Goal: Task Accomplishment & Management: Use online tool/utility

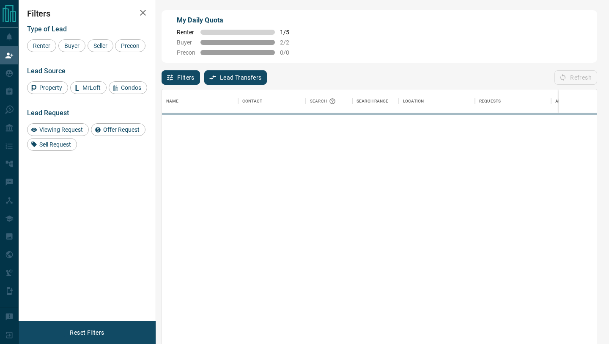
scroll to position [261, 435]
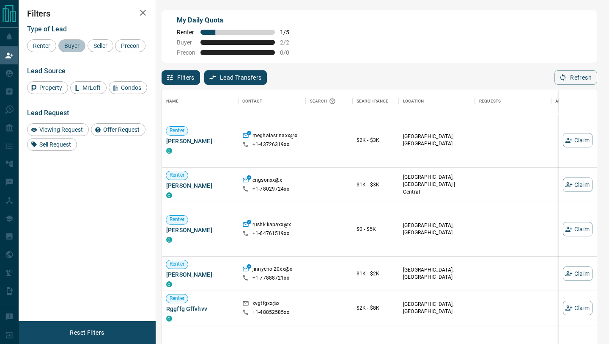
click at [70, 50] on div "Buyer" at bounding box center [71, 45] width 27 height 13
click at [105, 49] on span "Seller" at bounding box center [101, 45] width 20 height 7
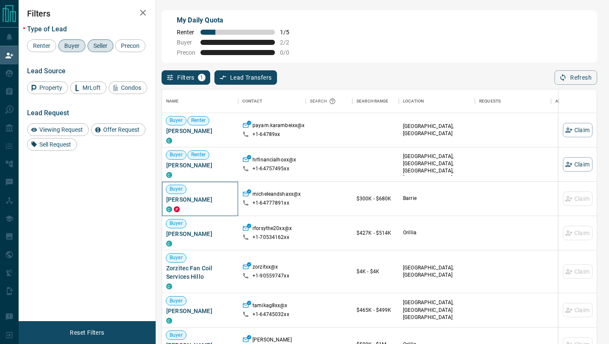
drag, startPoint x: 210, startPoint y: 200, endPoint x: 149, endPoint y: 199, distance: 60.9
click at [149, 199] on div "My Daily Quota Renter 1 / 5 Buyer 2 / 2 Precon 0 / 0 Filters 1 Lead Transfers 0…" at bounding box center [314, 146] width 591 height 292
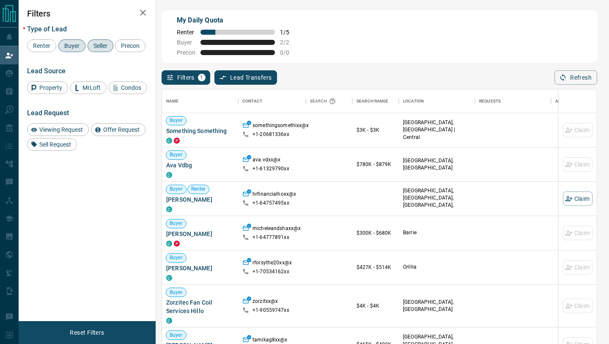
click at [372, 52] on div "My Daily Quota Renter 1 / 5 Buyer 2 / 2 Precon 0 / 0" at bounding box center [380, 36] width 436 height 52
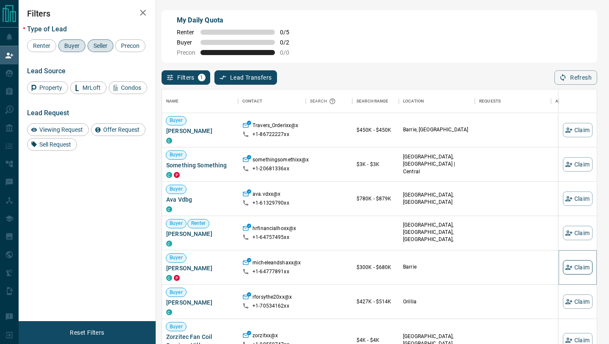
click at [571, 267] on icon "button" at bounding box center [568, 266] width 7 height 5
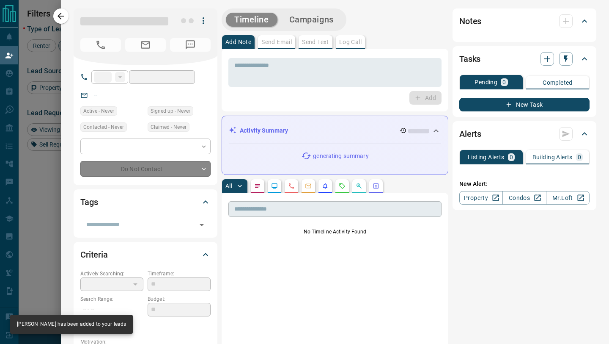
type input "**"
type input "**********"
type input "**"
type input "*********"
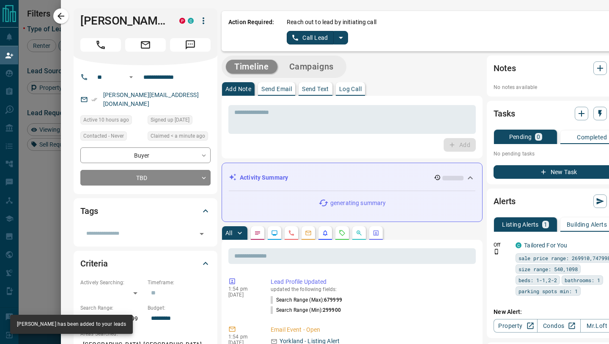
click at [340, 38] on icon "split button" at bounding box center [341, 38] width 4 height 2
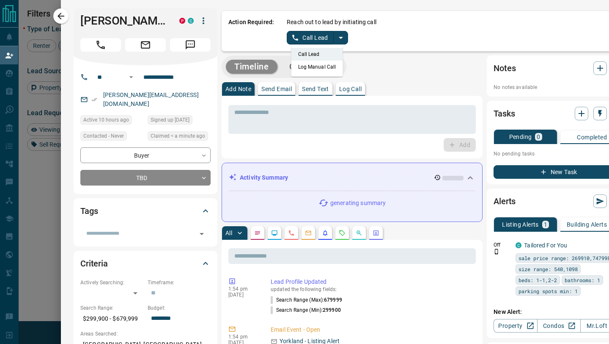
click at [318, 67] on li "Log Manual Call" at bounding box center [318, 67] width 52 height 13
click at [313, 36] on button "Log Manual Call" at bounding box center [315, 38] width 56 height 14
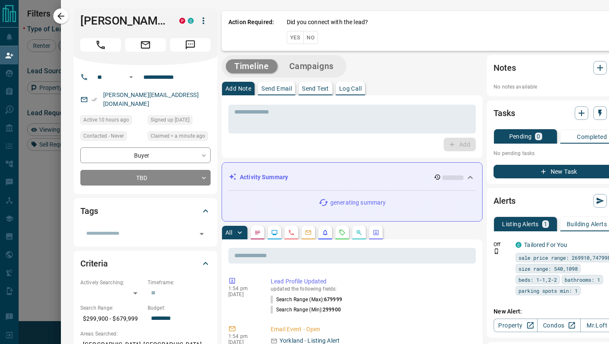
click at [313, 38] on button "No" at bounding box center [310, 37] width 15 height 13
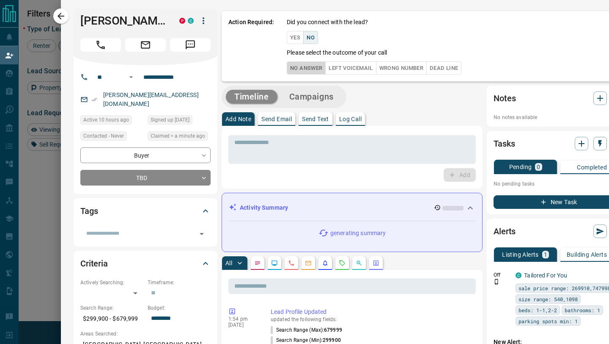
click at [308, 64] on button "No Answer" at bounding box center [306, 67] width 39 height 13
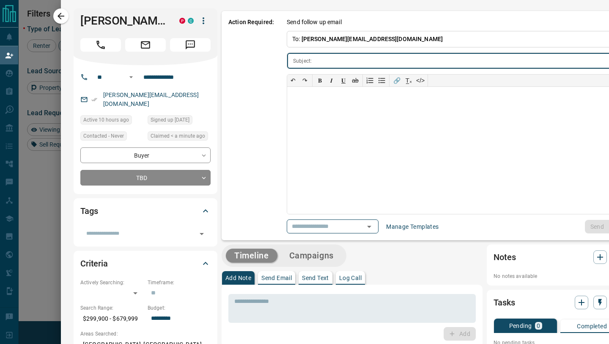
scroll to position [0, 14]
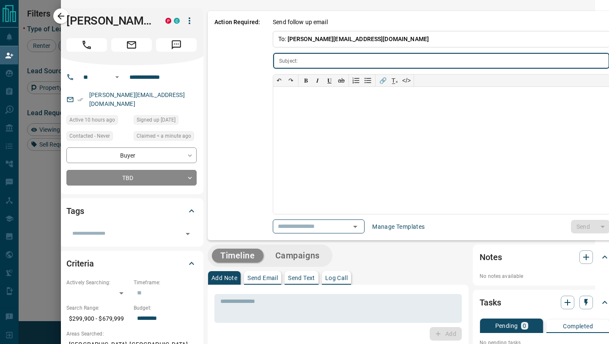
type input "**********"
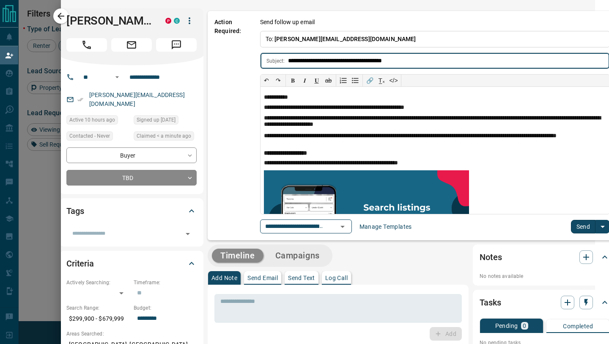
click at [586, 223] on button "Send" at bounding box center [583, 227] width 25 height 14
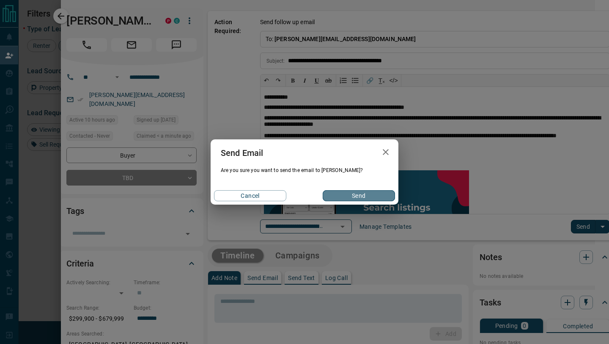
click at [345, 190] on button "Send" at bounding box center [359, 195] width 72 height 11
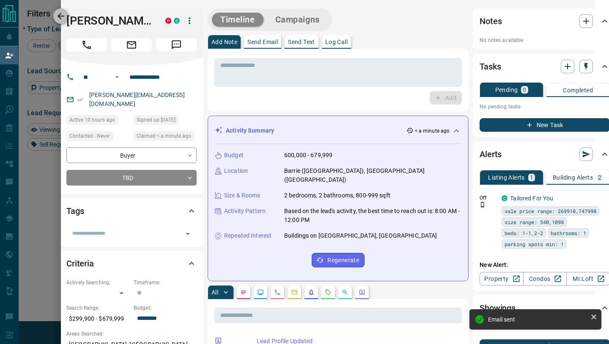
click at [58, 11] on button "button" at bounding box center [60, 15] width 15 height 15
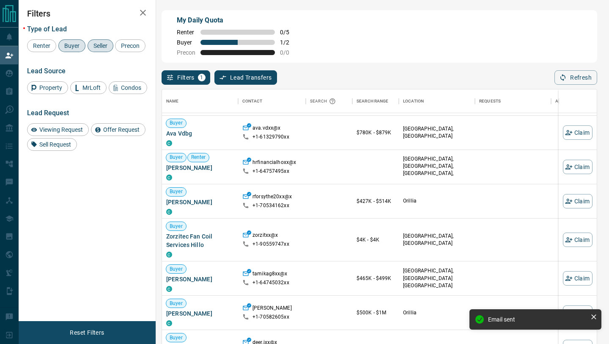
scroll to position [98, 0]
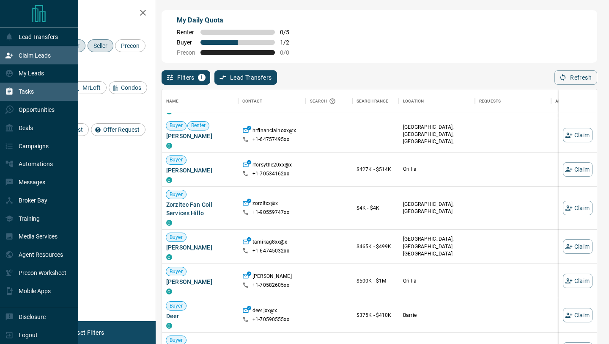
click at [11, 89] on icon at bounding box center [9, 91] width 8 height 8
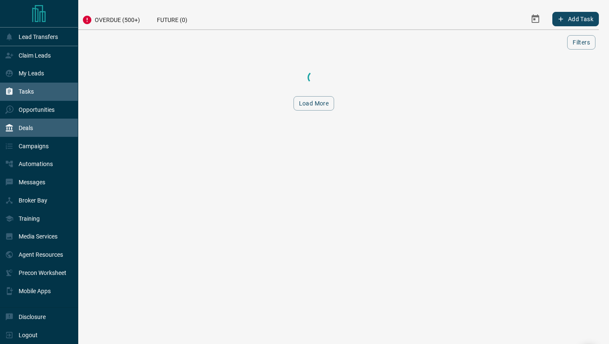
click at [11, 120] on div "Deals" at bounding box center [39, 127] width 78 height 18
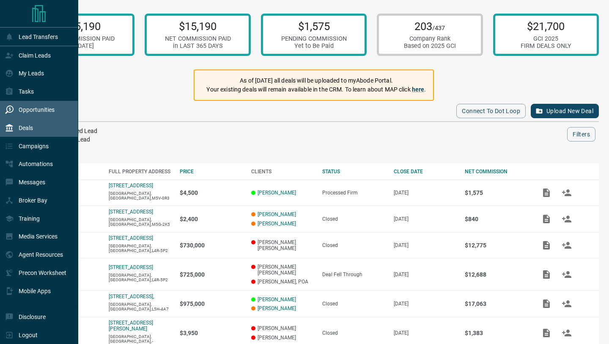
click at [11, 111] on icon at bounding box center [9, 109] width 8 height 8
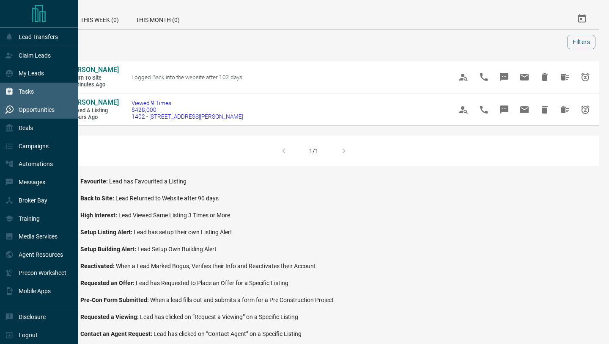
click at [16, 94] on div "Tasks" at bounding box center [19, 92] width 29 height 14
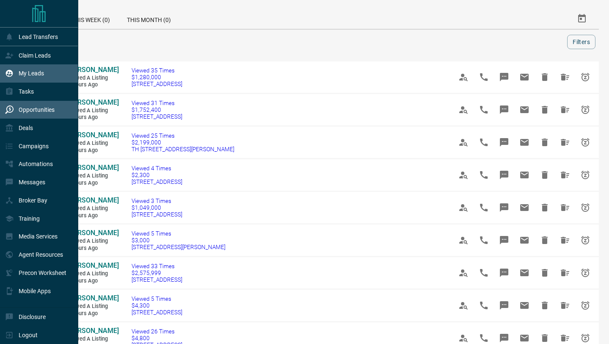
click at [9, 73] on icon at bounding box center [9, 73] width 7 height 7
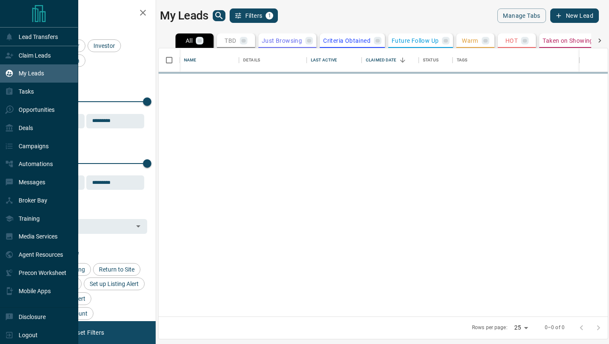
scroll to position [268, 449]
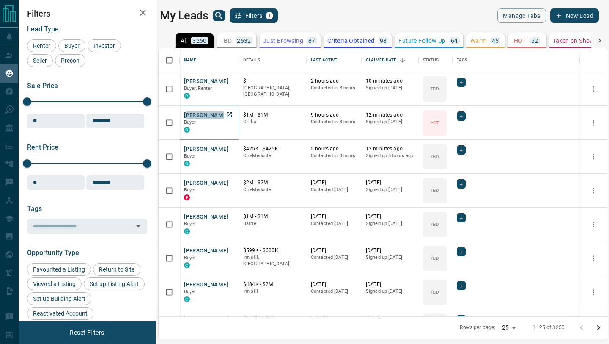
click at [207, 115] on button "Stuart Marshall" at bounding box center [206, 115] width 44 height 8
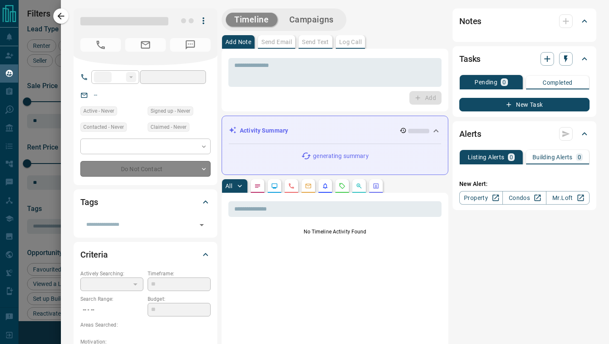
type input "**"
type input "**********"
type input "*"
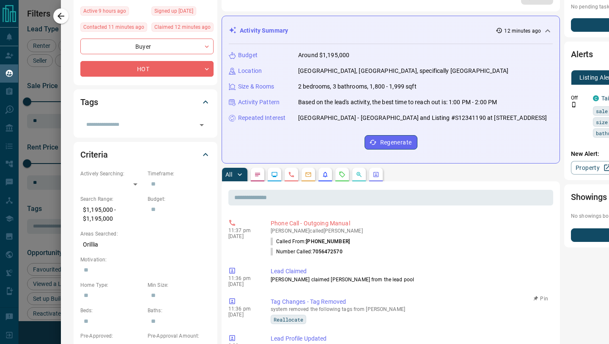
scroll to position [0, 0]
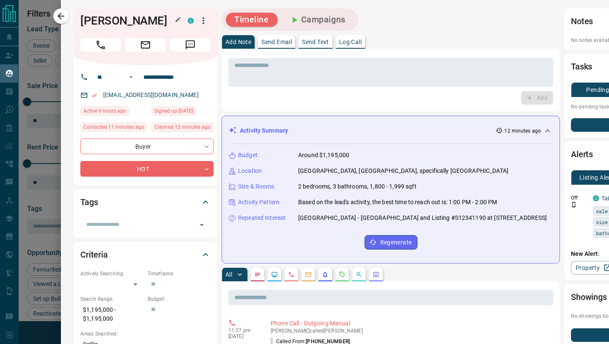
drag, startPoint x: 157, startPoint y: 17, endPoint x: 91, endPoint y: 17, distance: 65.6
click at [91, 17] on h1 "Stuart Marshall" at bounding box center [127, 21] width 95 height 14
click at [126, 17] on h1 "Stuart Marshall" at bounding box center [127, 21] width 95 height 14
drag, startPoint x: 159, startPoint y: 19, endPoint x: 83, endPoint y: 17, distance: 76.2
click at [83, 17] on h1 "Stuart Marshall" at bounding box center [127, 21] width 95 height 14
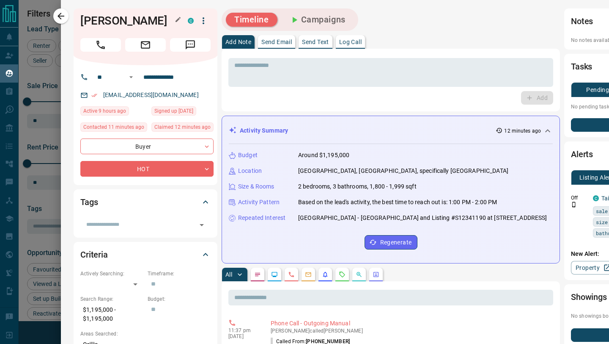
copy h1 "Stuart Marshall"
click at [61, 15] on icon "button" at bounding box center [61, 16] width 10 height 10
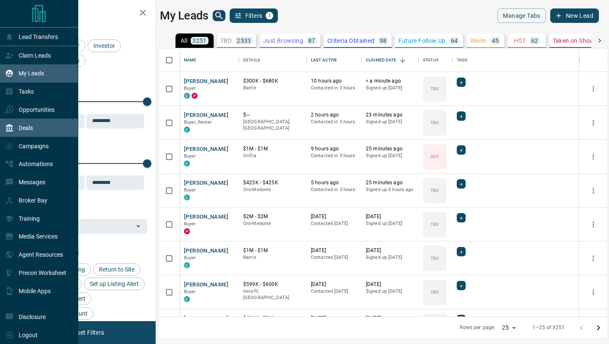
click at [10, 127] on icon at bounding box center [9, 128] width 7 height 8
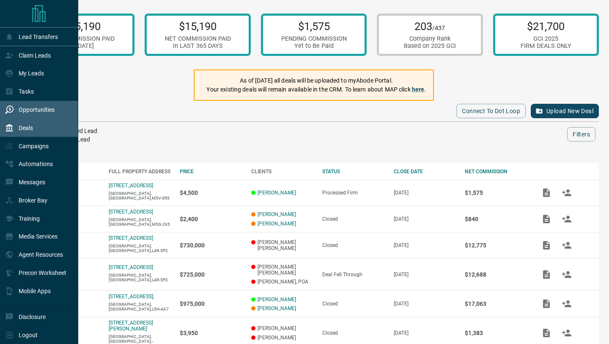
click at [30, 118] on div "Opportunities" at bounding box center [39, 110] width 78 height 18
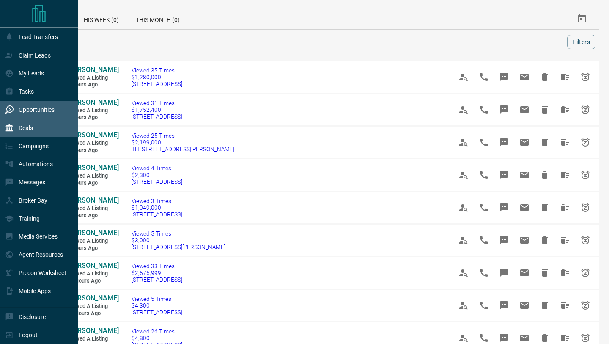
click at [28, 133] on div "Deals" at bounding box center [19, 128] width 28 height 14
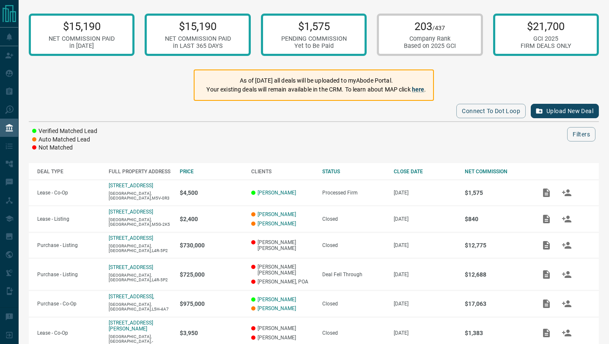
click at [143, 85] on div "$15,190 NET COMMISSION PAID in 2025 $15,190 NET COMMISSION PAID in LAST 365 DAY…" at bounding box center [314, 257] width 591 height 514
